Goal: Task Accomplishment & Management: Manage account settings

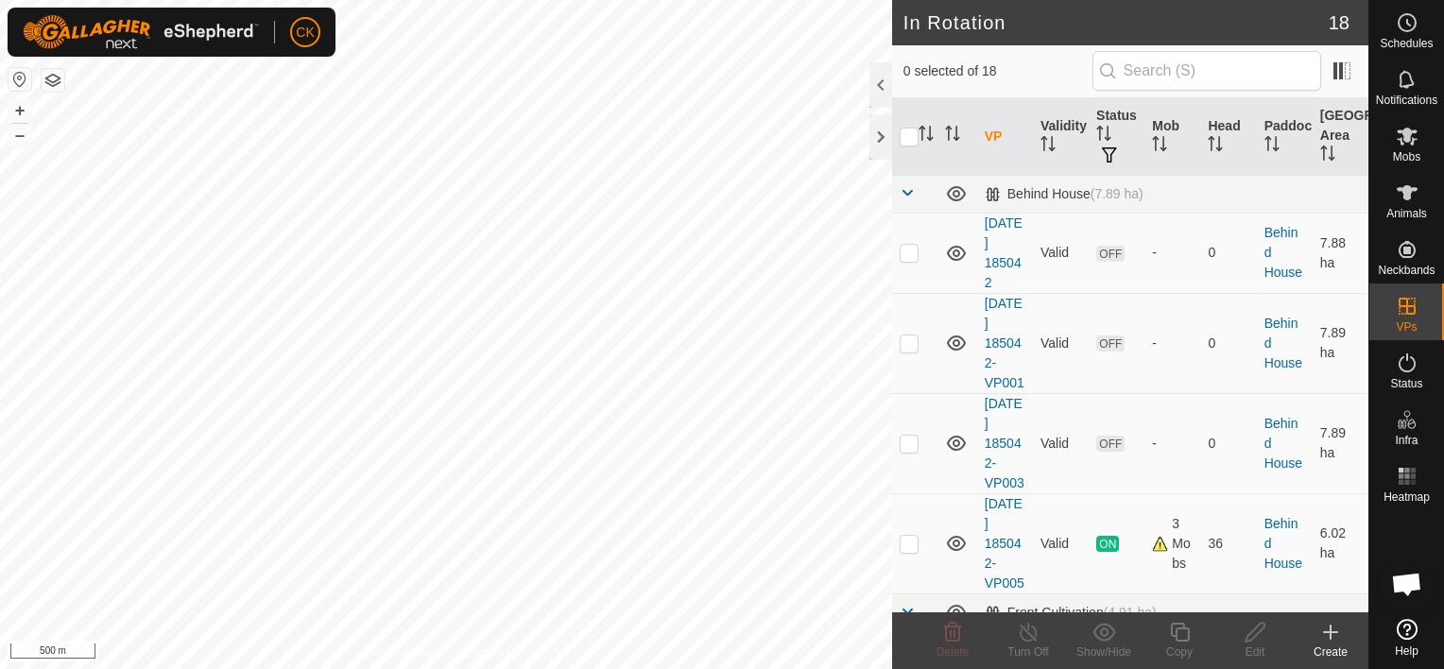
scroll to position [552, 0]
click at [1404, 80] on icon at bounding box center [1407, 79] width 23 height 23
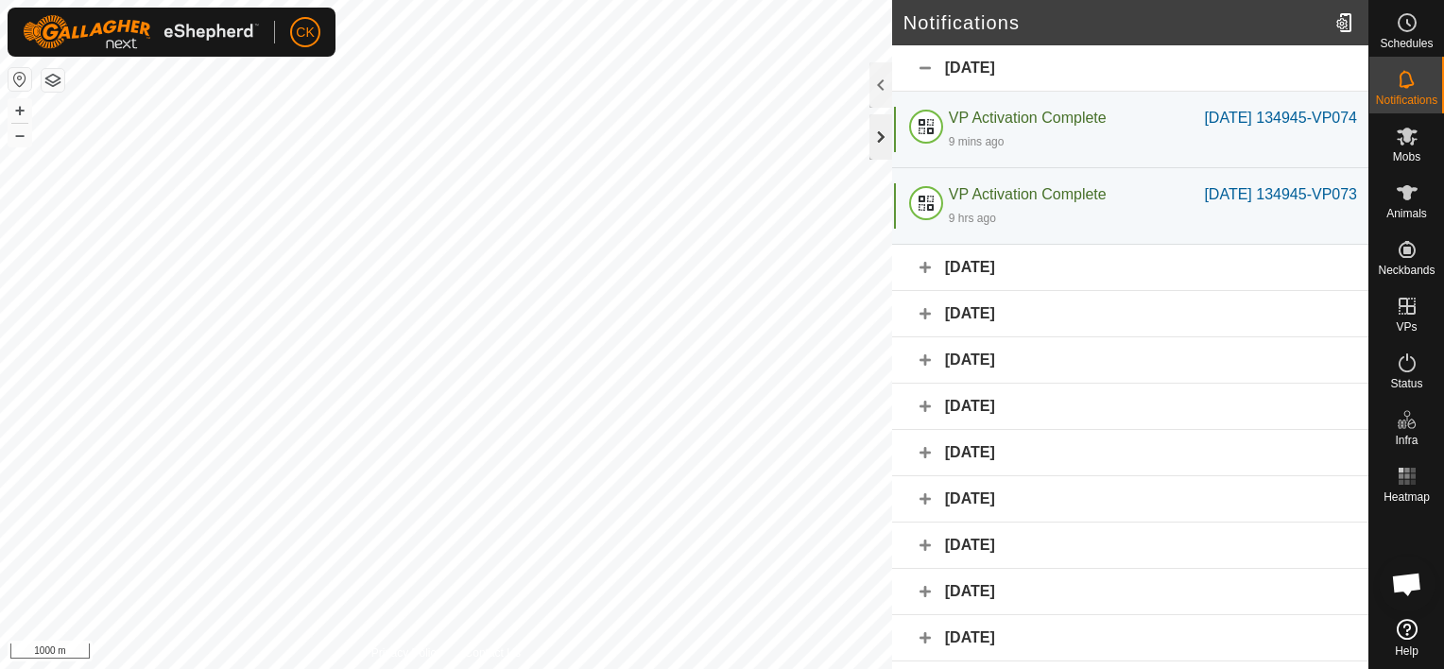
click at [881, 145] on div at bounding box center [880, 136] width 23 height 45
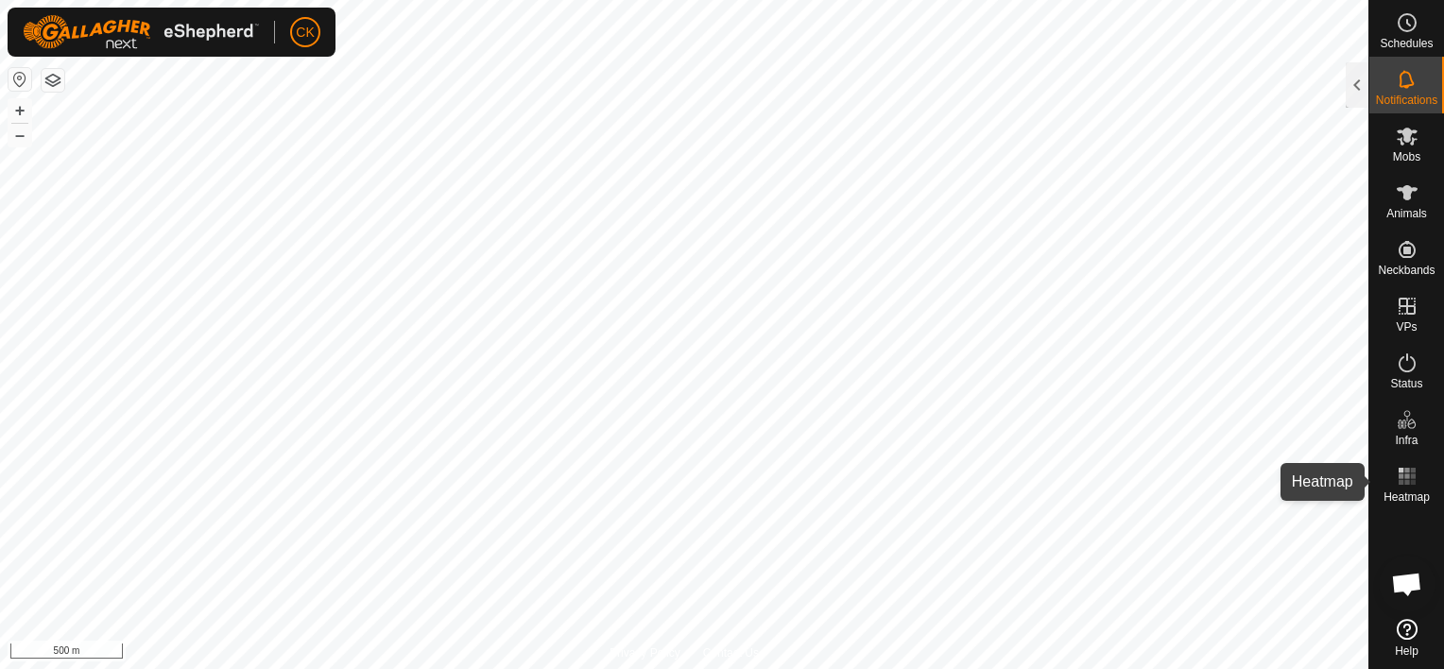
click at [1398, 470] on rect at bounding box center [1400, 470] width 5 height 5
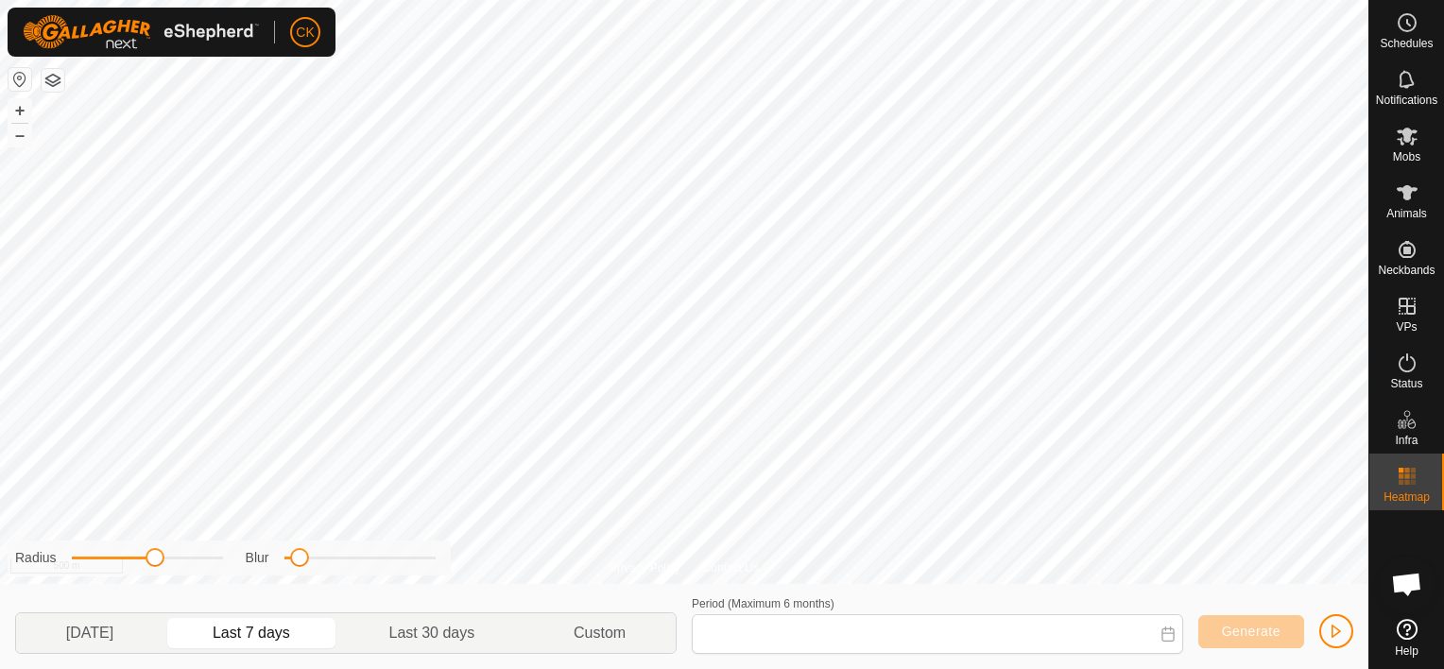
type input "[DATE] - [DATE]"
click at [1397, 471] on icon at bounding box center [1407, 476] width 23 height 23
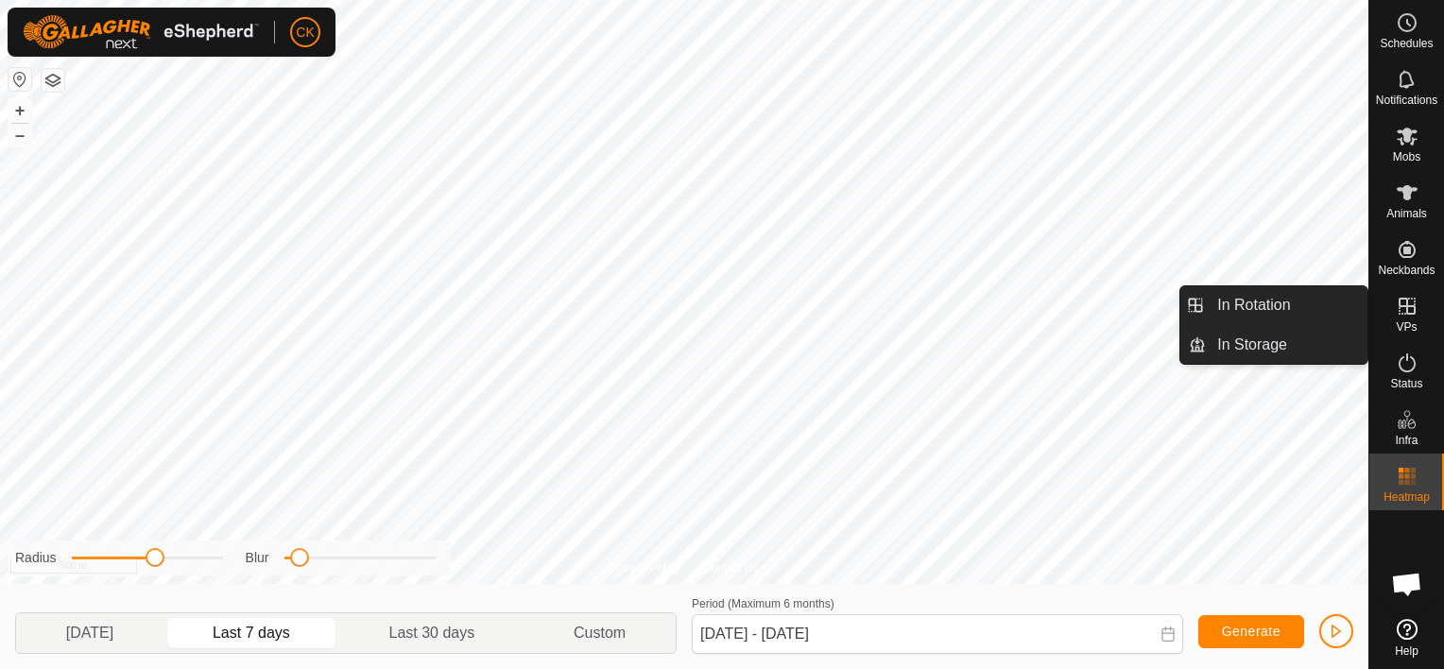
click at [1404, 304] on icon at bounding box center [1407, 306] width 23 height 23
click at [1334, 300] on link "In Rotation" at bounding box center [1287, 305] width 162 height 38
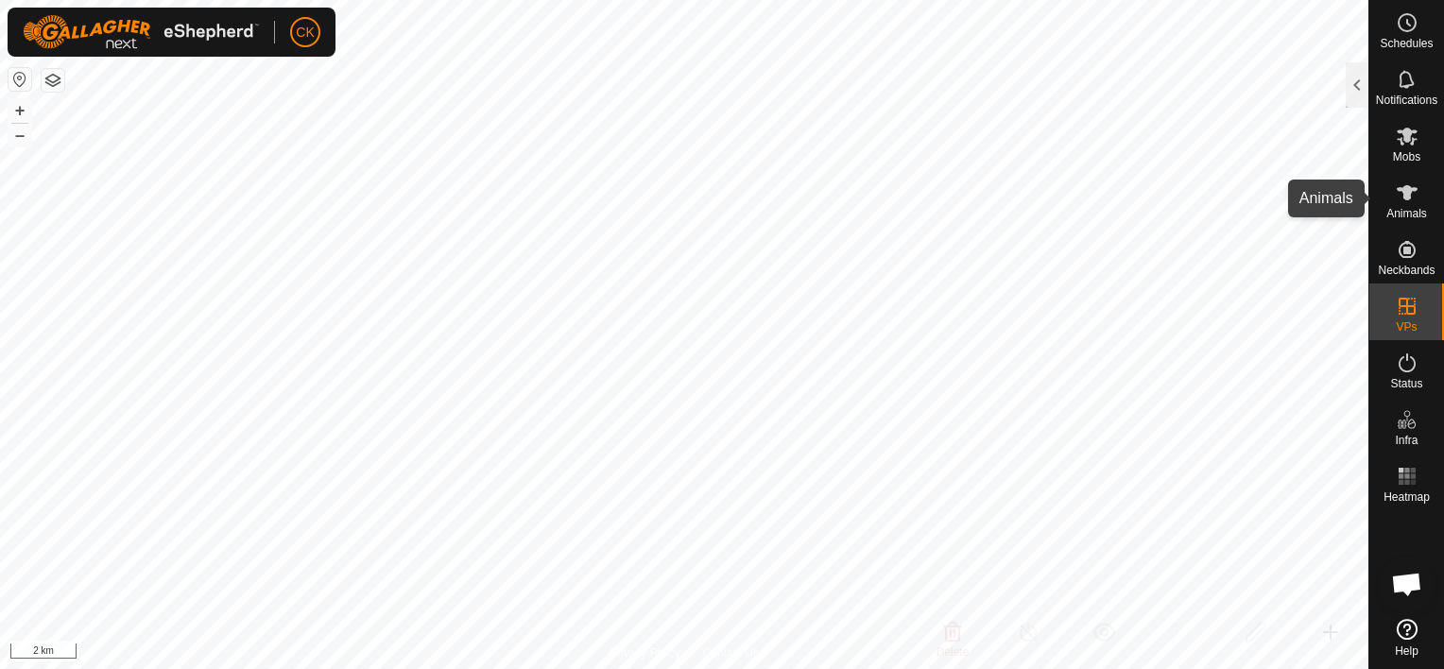
click at [1406, 194] on icon at bounding box center [1407, 192] width 21 height 15
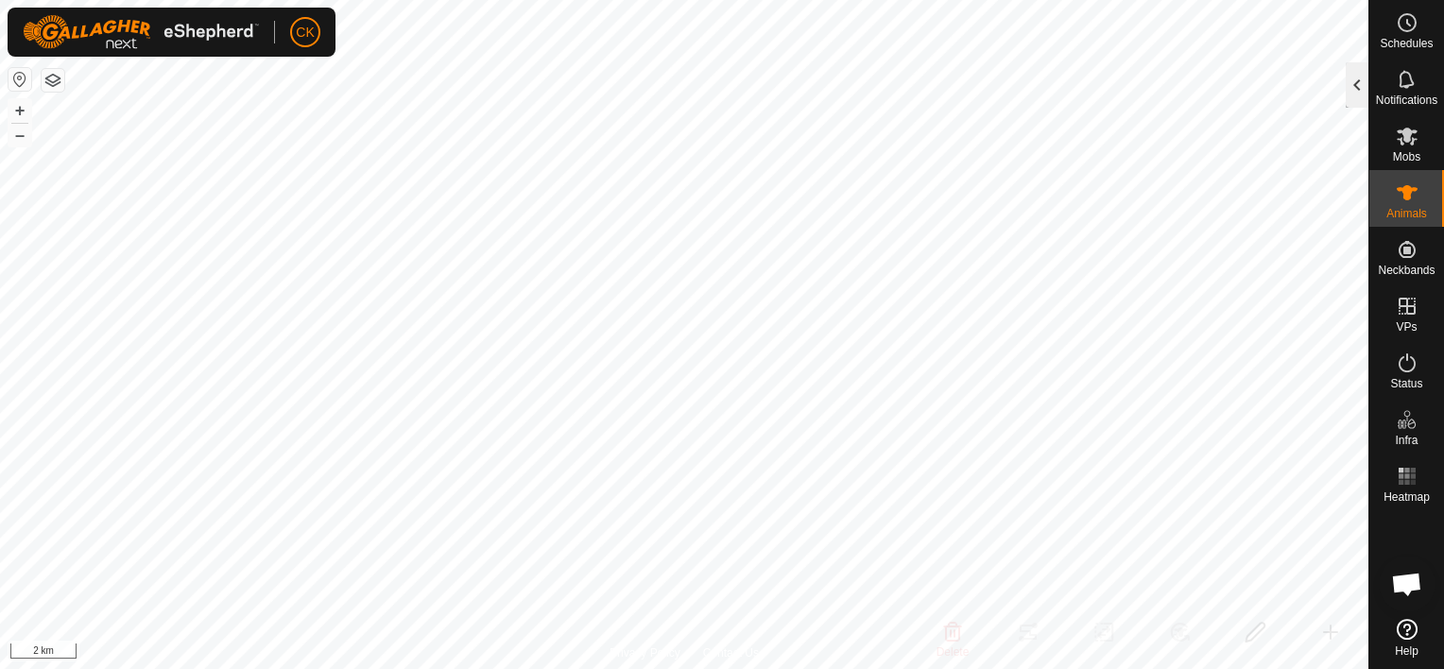
click at [1359, 87] on div at bounding box center [1357, 84] width 23 height 45
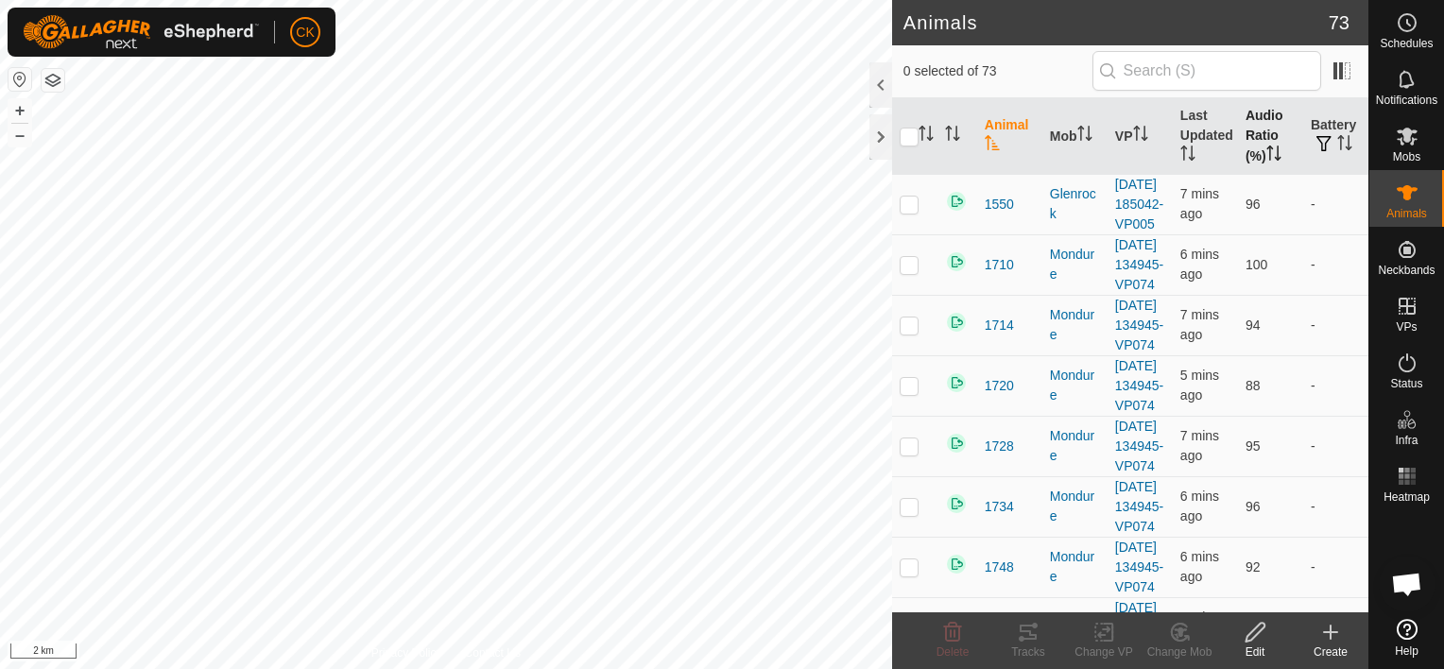
click at [1255, 131] on th "Audio Ratio (%)" at bounding box center [1270, 136] width 65 height 77
click at [1319, 131] on th "Battery" at bounding box center [1335, 136] width 65 height 77
click at [1193, 128] on th "Last Updated" at bounding box center [1205, 136] width 65 height 77
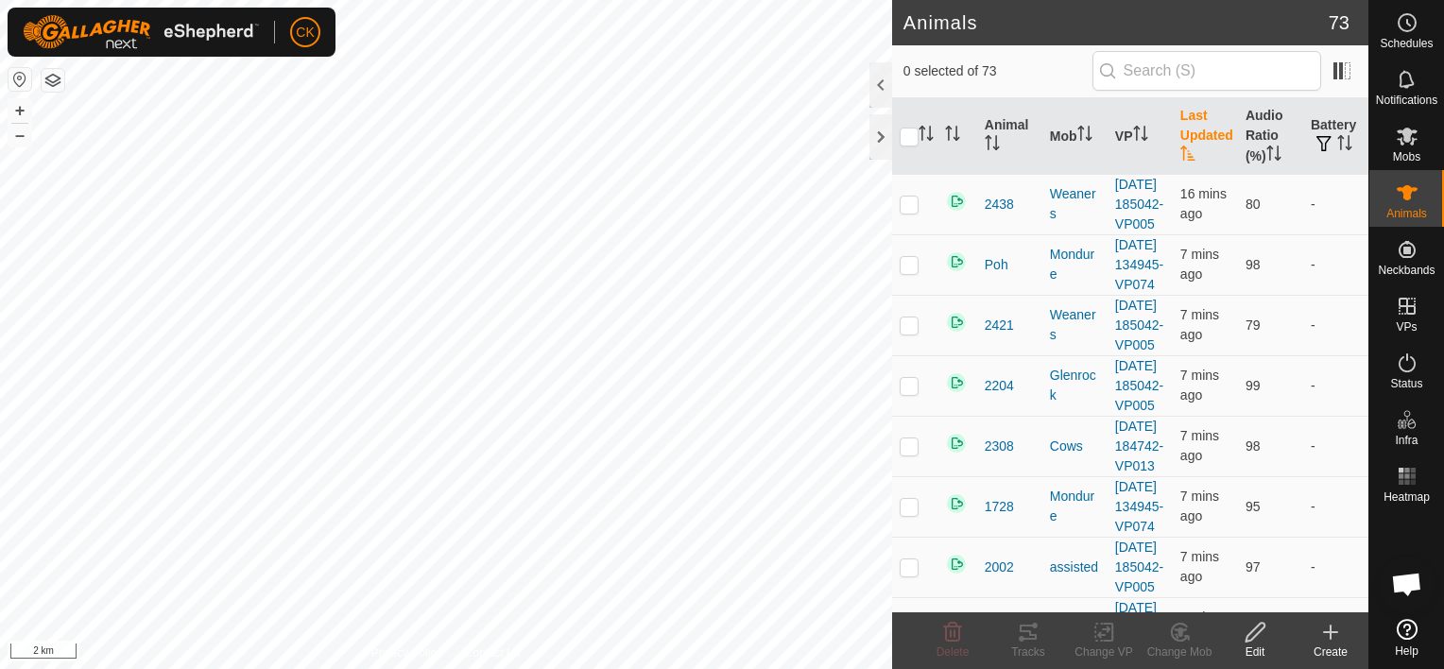
click at [1193, 128] on th "Last Updated" at bounding box center [1205, 136] width 65 height 77
click at [876, 143] on div at bounding box center [880, 136] width 23 height 45
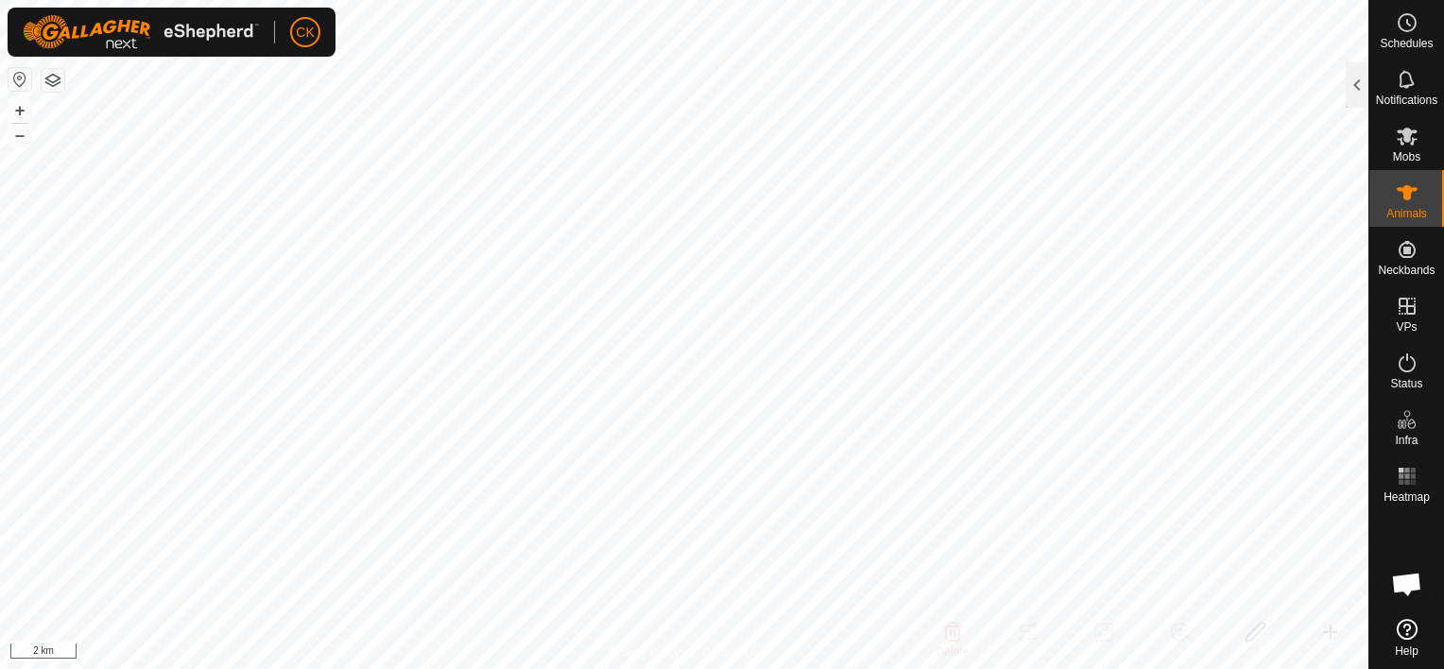
scroll to position [567, 0]
